Goal: Register for event/course

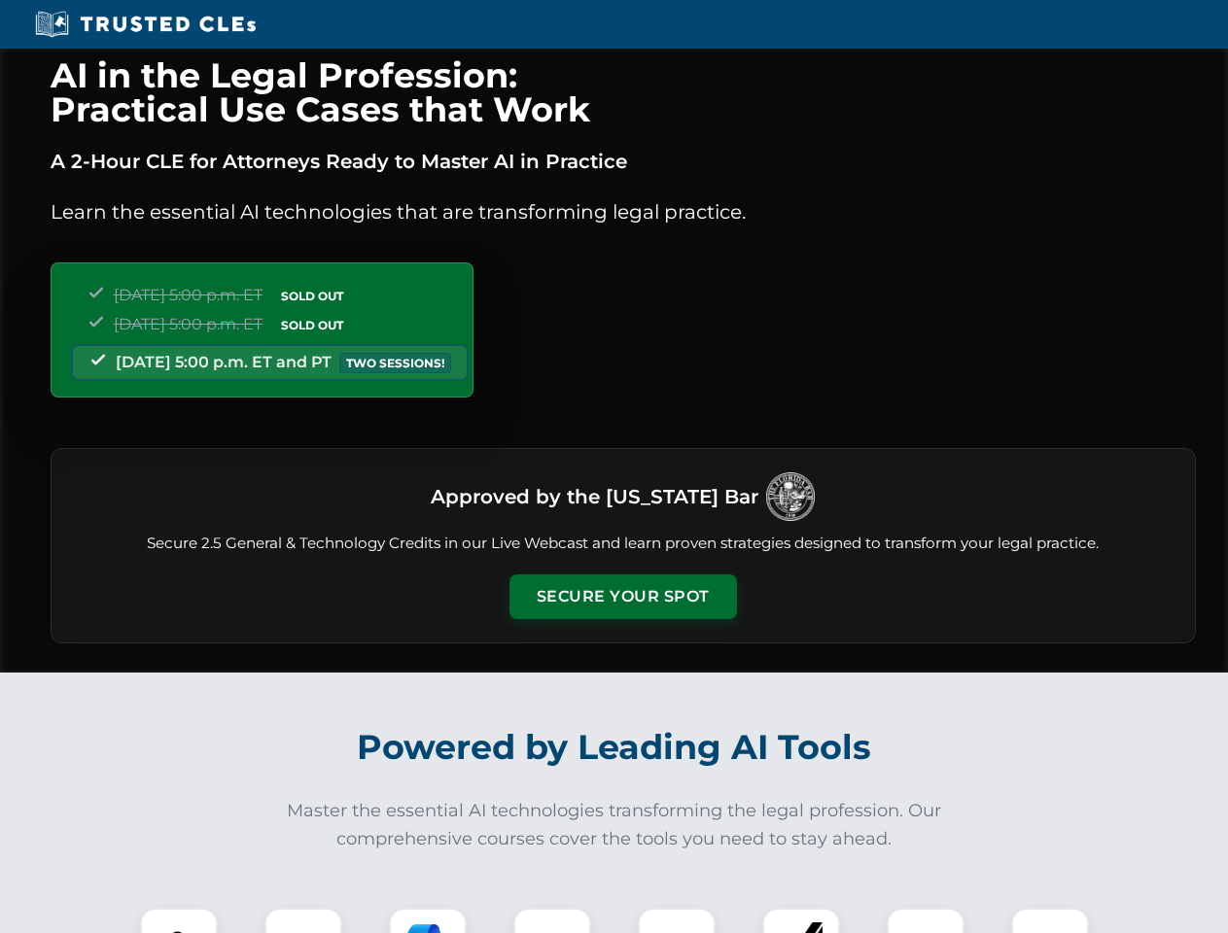
click at [622, 597] on button "Secure Your Spot" at bounding box center [622, 597] width 227 height 45
click at [179, 921] on img at bounding box center [179, 947] width 56 height 56
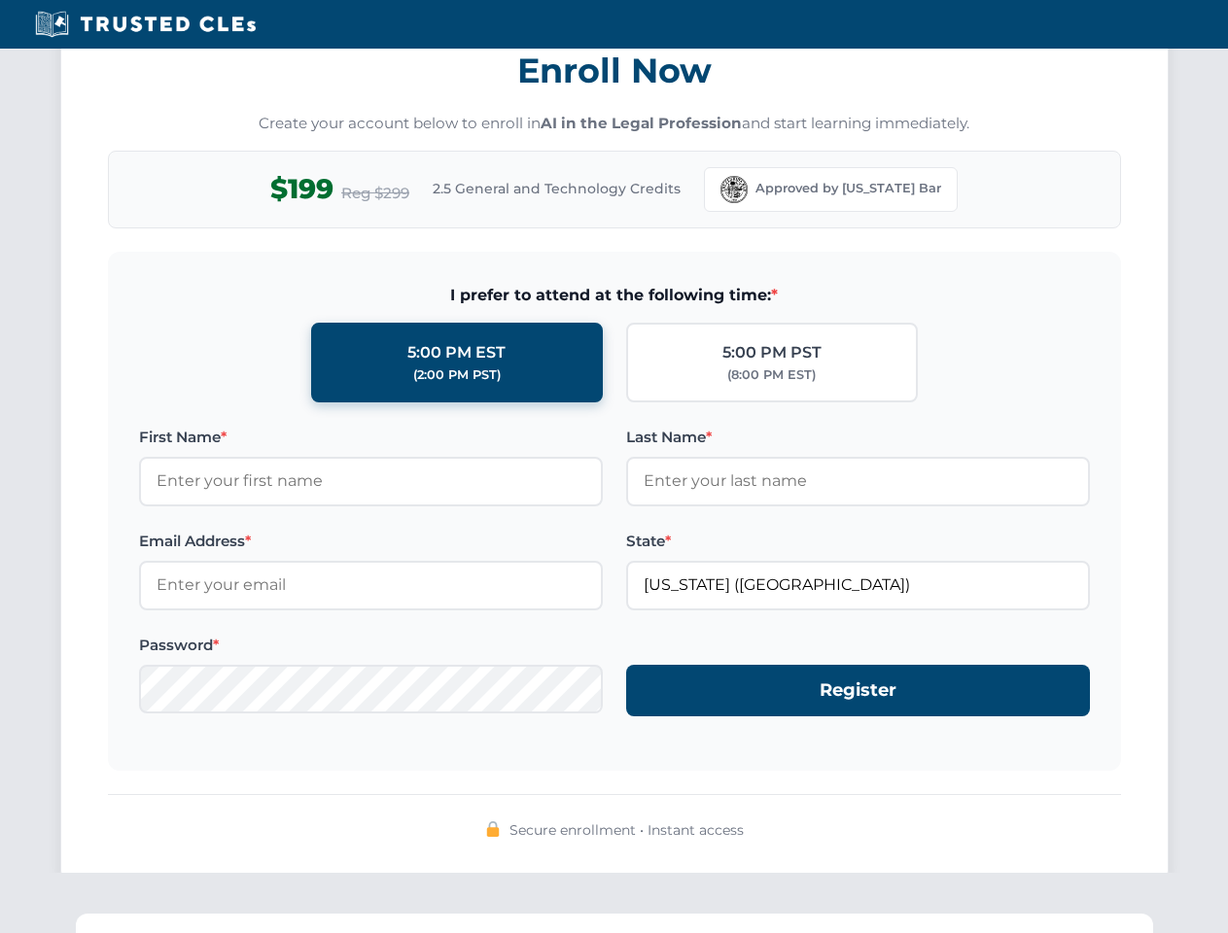
scroll to position [1908, 0]
